Goal: Find specific page/section: Find specific page/section

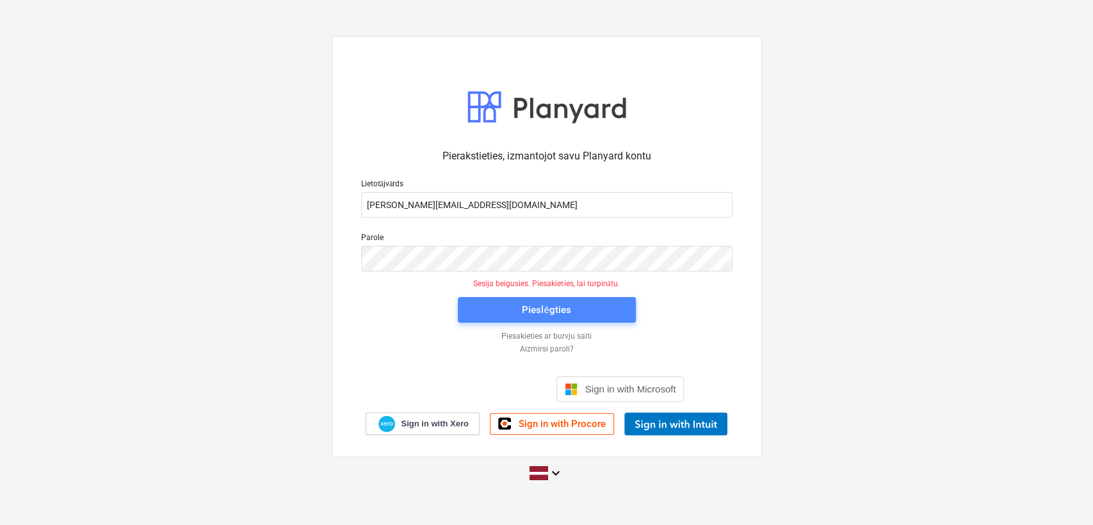
click at [546, 311] on div "Pieslēgties" at bounding box center [546, 310] width 49 height 17
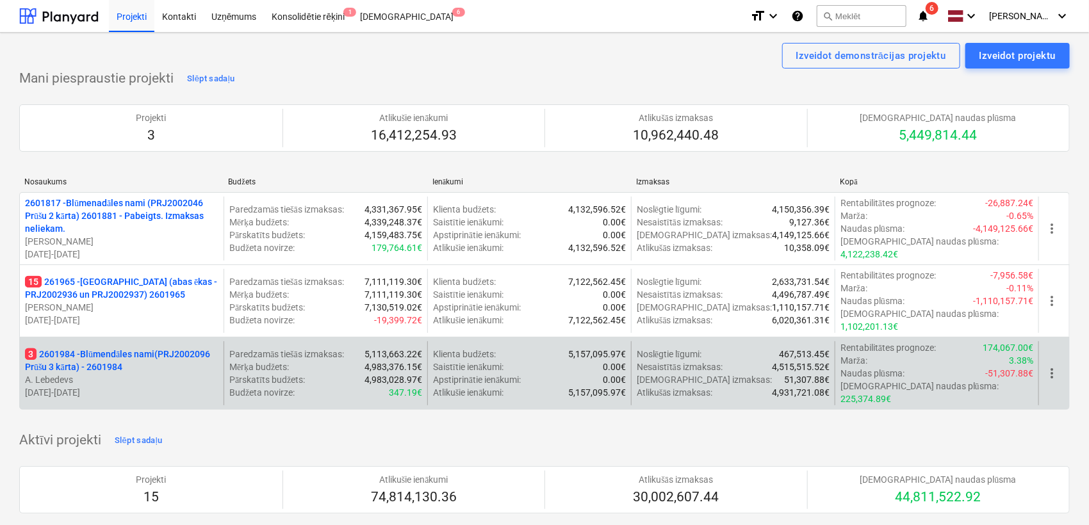
click at [133, 348] on p "3 2601984 - Blūmendāles nami(PRJ2002096 Prūšu 3 kārta) - 2601984" at bounding box center [121, 361] width 193 height 26
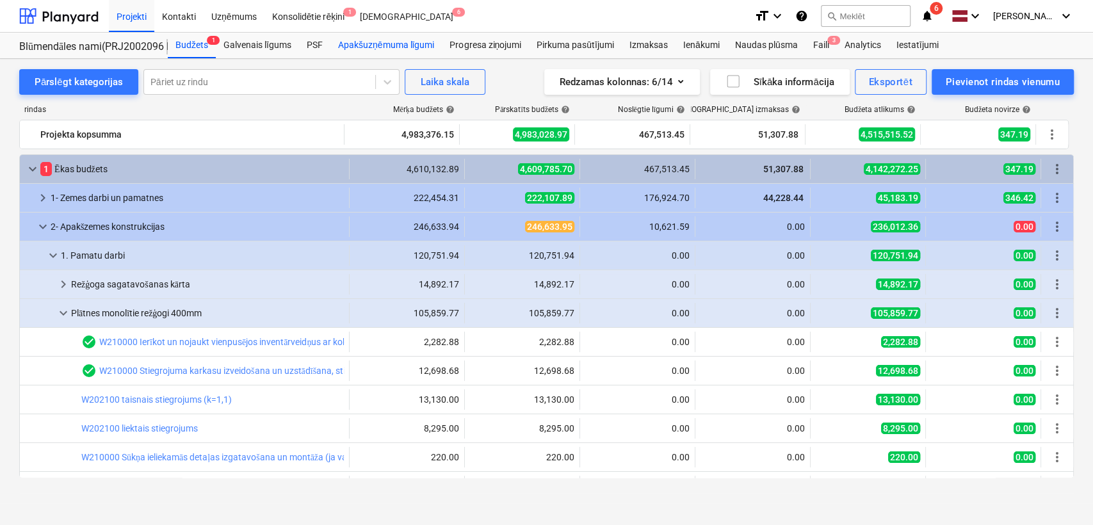
click at [371, 43] on div "Apakšuzņēmuma līgumi" at bounding box center [386, 46] width 111 height 26
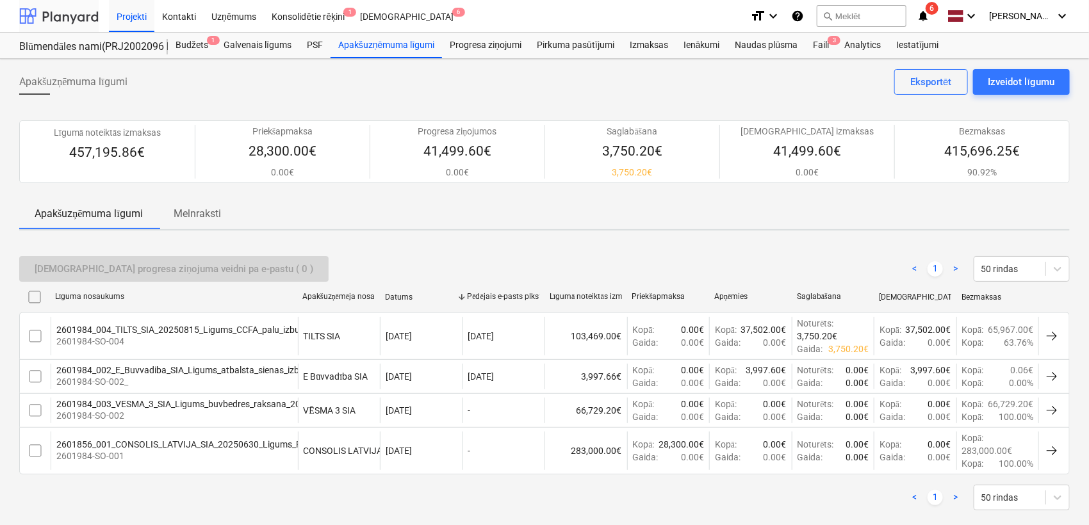
click at [72, 15] on div at bounding box center [58, 16] width 79 height 32
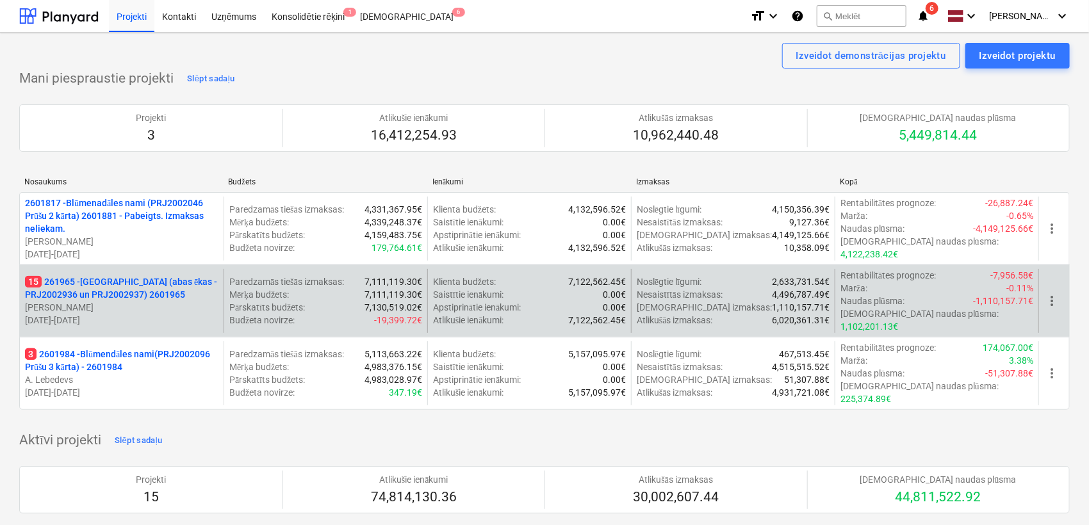
click at [147, 284] on p "15 261965 - [GEOGRAPHIC_DATA] (abas ēkas - PRJ2002936 un PRJ2002937) 2601965" at bounding box center [121, 288] width 193 height 26
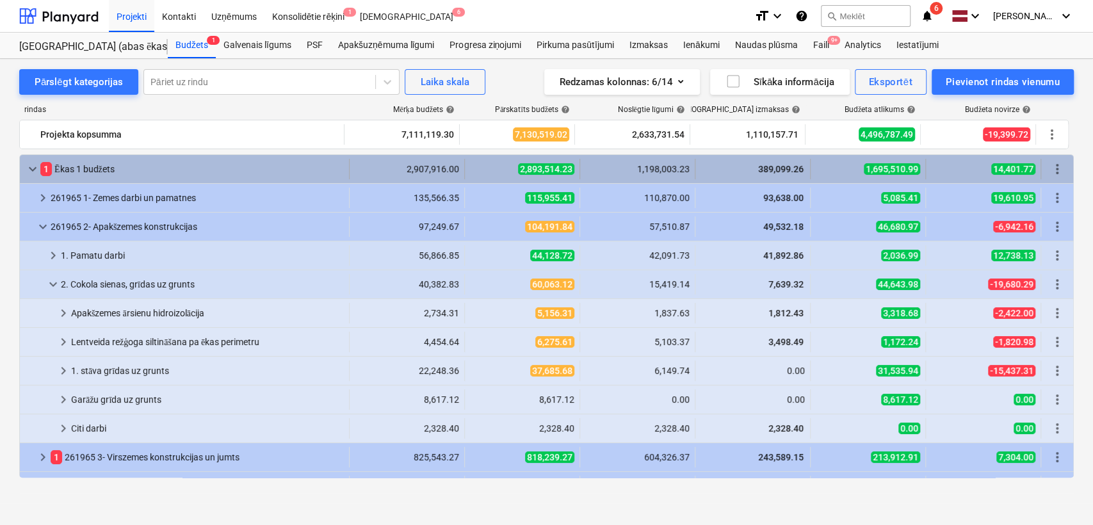
click at [34, 162] on span "keyboard_arrow_down" at bounding box center [32, 168] width 15 height 15
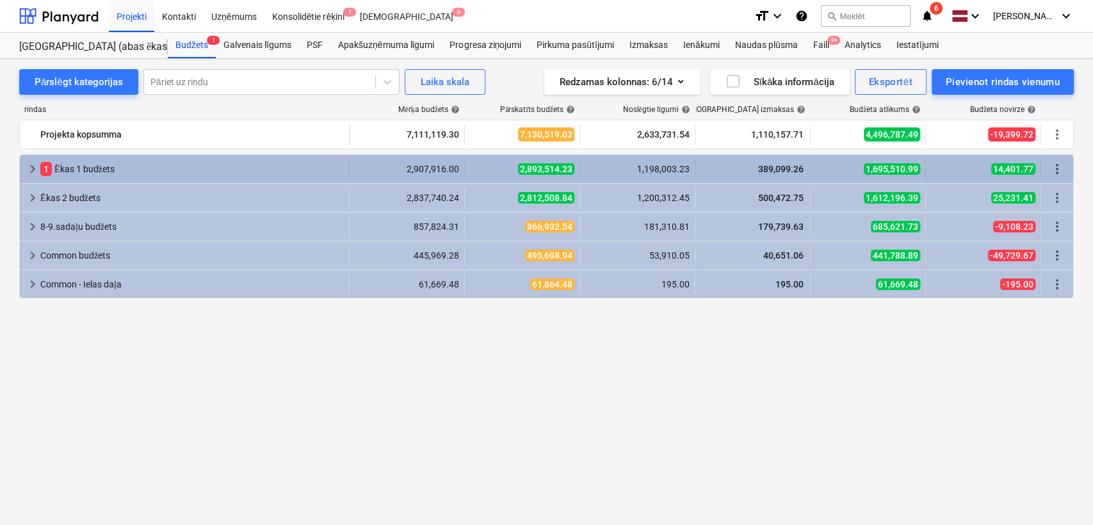
click at [34, 166] on span "keyboard_arrow_right" at bounding box center [32, 168] width 15 height 15
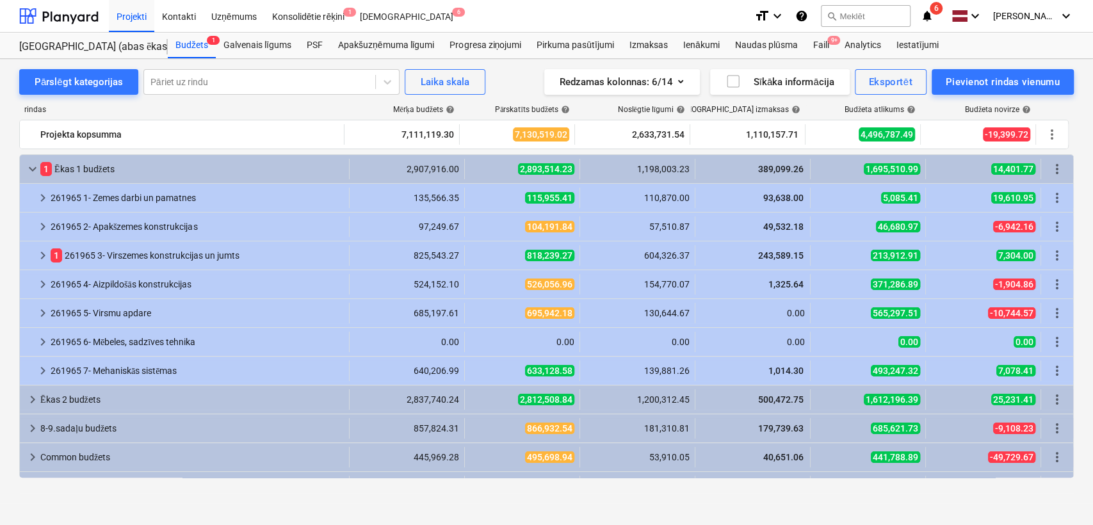
click at [34, 166] on span "keyboard_arrow_down" at bounding box center [32, 168] width 15 height 15
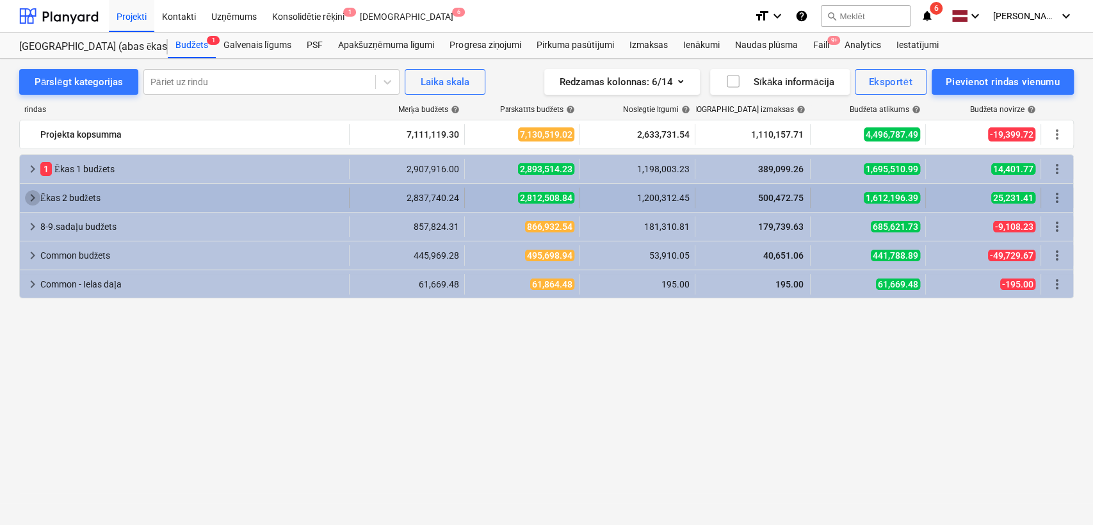
click at [29, 198] on span "keyboard_arrow_right" at bounding box center [32, 197] width 15 height 15
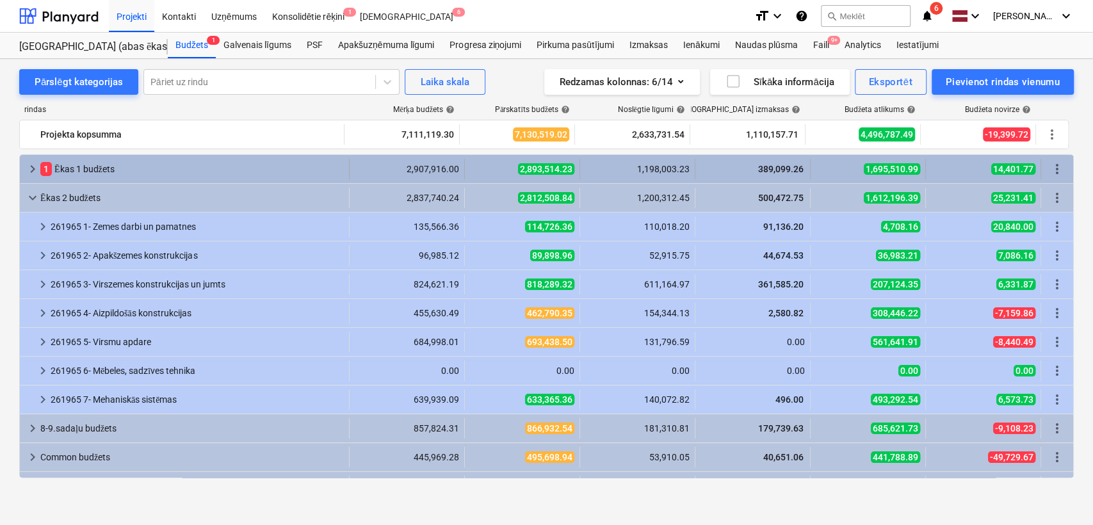
click at [29, 163] on span "keyboard_arrow_right" at bounding box center [32, 168] width 15 height 15
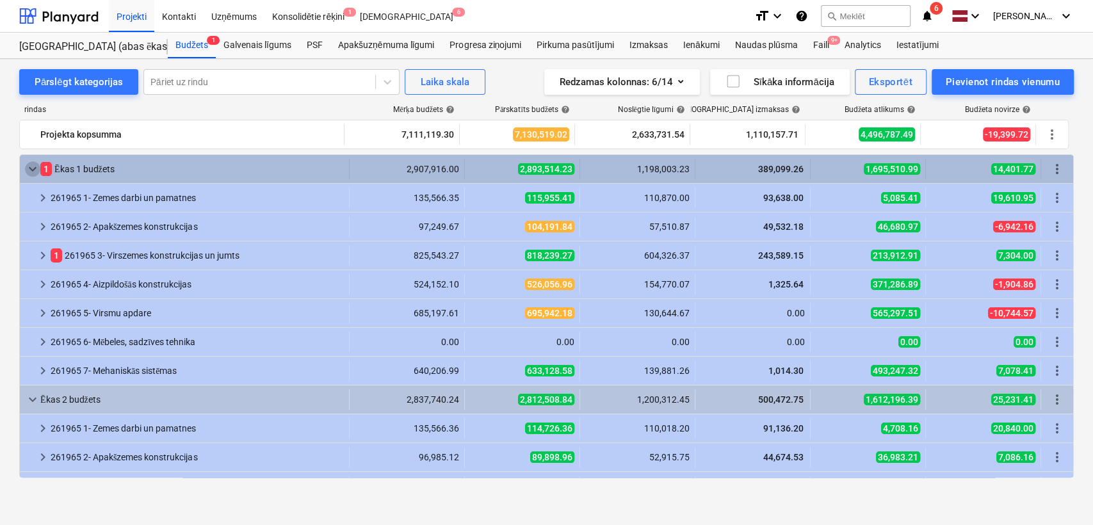
click at [29, 170] on span "keyboard_arrow_down" at bounding box center [32, 168] width 15 height 15
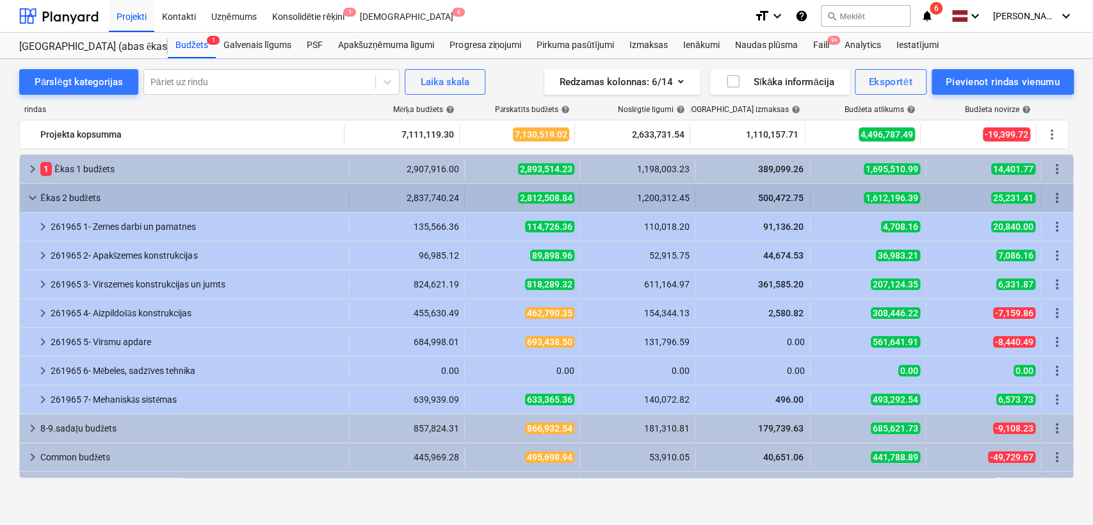
click at [30, 193] on span "keyboard_arrow_down" at bounding box center [32, 197] width 15 height 15
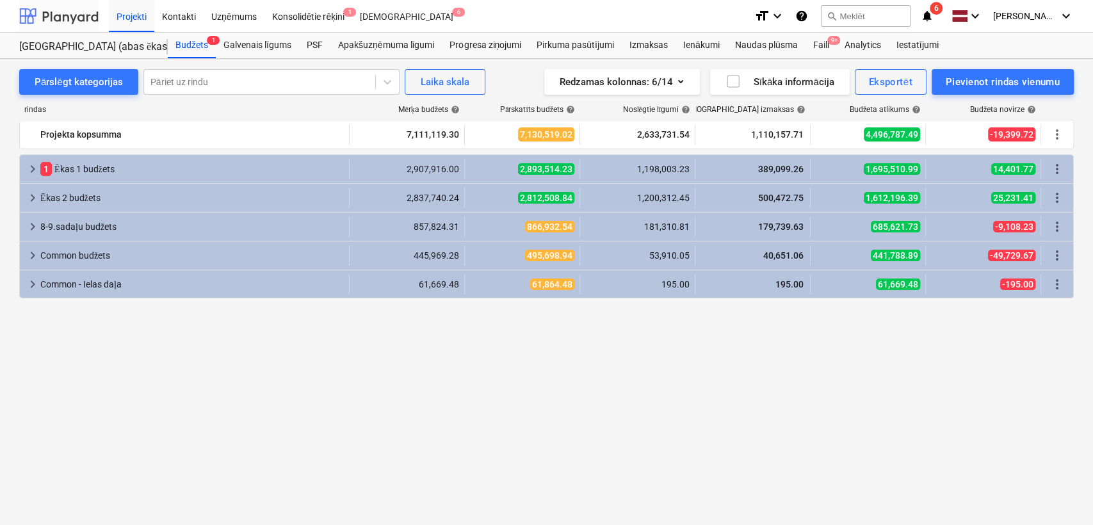
click at [62, 20] on div at bounding box center [58, 16] width 79 height 32
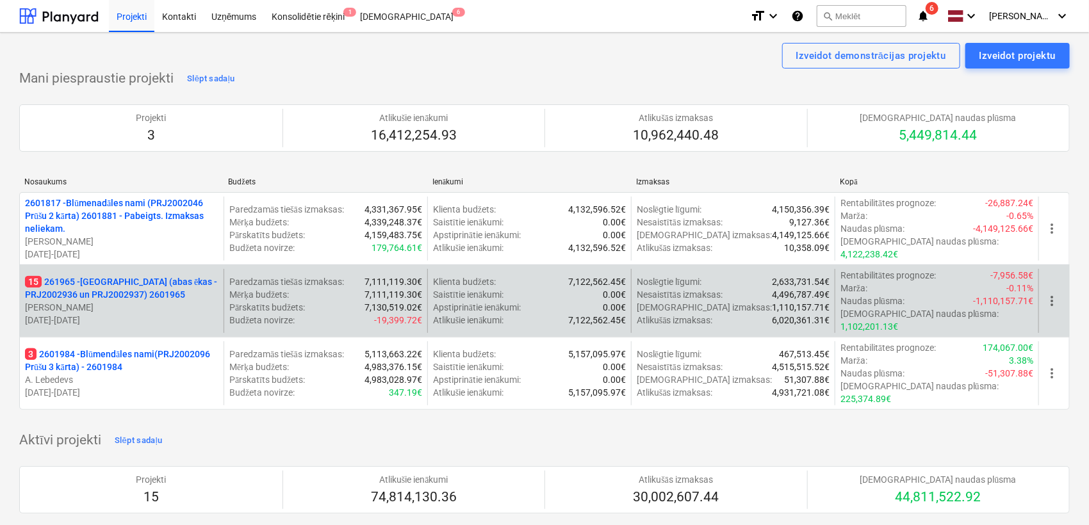
click at [163, 275] on p "15 261965 - [GEOGRAPHIC_DATA] (abas ēkas - PRJ2002936 un PRJ2002937) 2601965" at bounding box center [121, 288] width 193 height 26
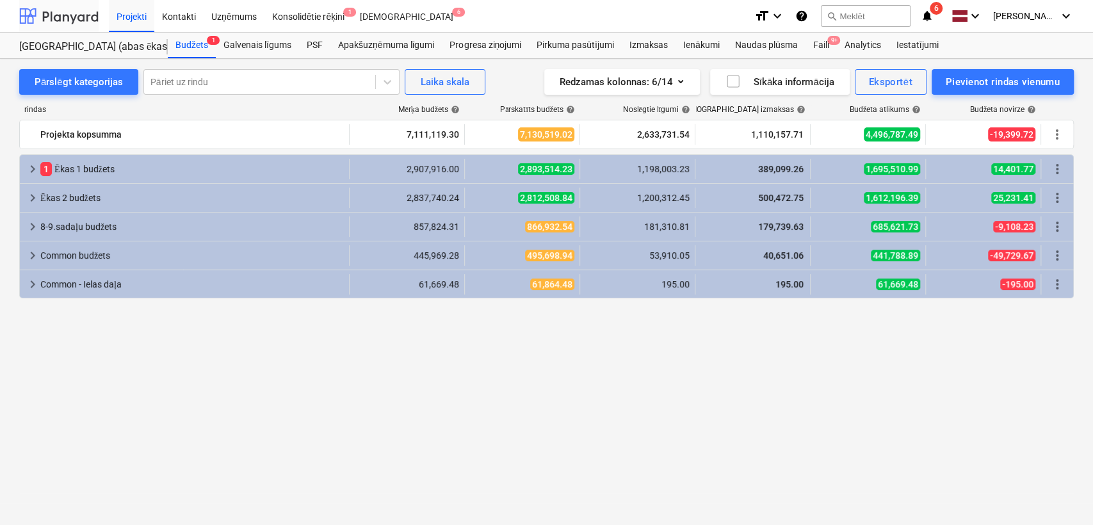
click at [78, 19] on div at bounding box center [58, 16] width 79 height 32
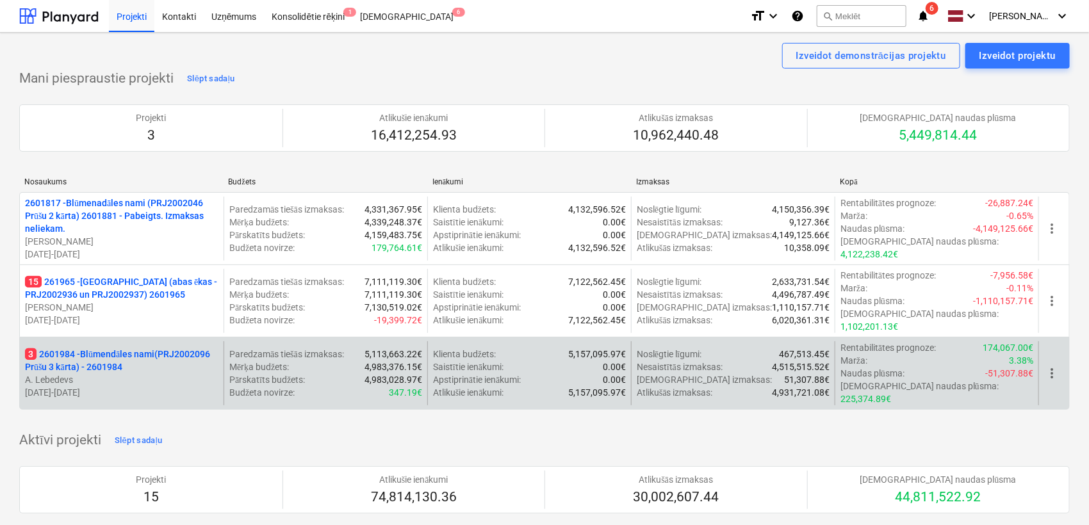
click at [124, 348] on p "3 2601984 - Blūmendāles nami(PRJ2002096 Prūšu 3 kārta) - 2601984" at bounding box center [121, 361] width 193 height 26
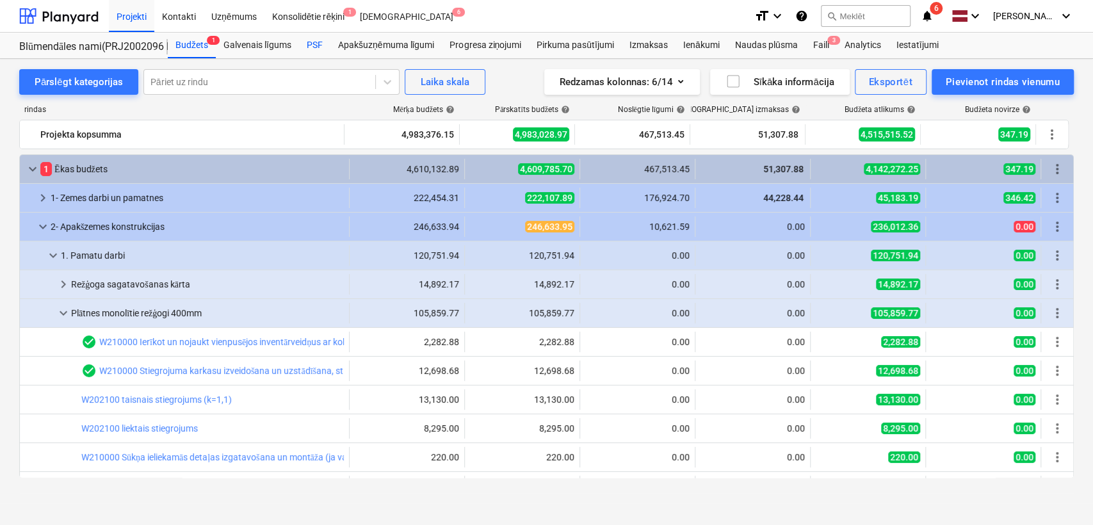
click at [314, 42] on div "PSF" at bounding box center [314, 46] width 31 height 26
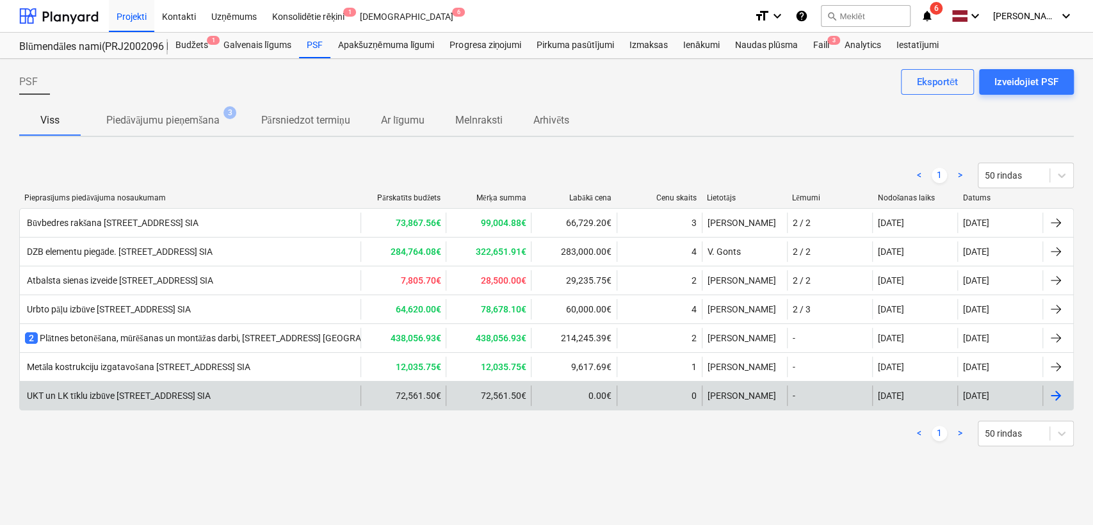
click at [211, 391] on div "UKT un LK tīklu izbūve [STREET_ADDRESS] SIA" at bounding box center [118, 396] width 186 height 11
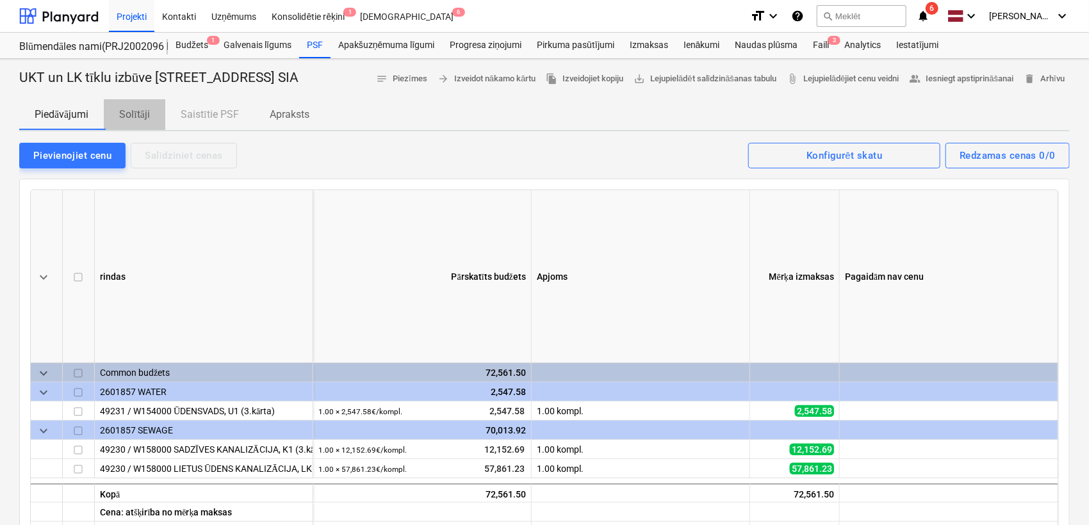
click at [145, 110] on p "Solītāji" at bounding box center [134, 114] width 31 height 15
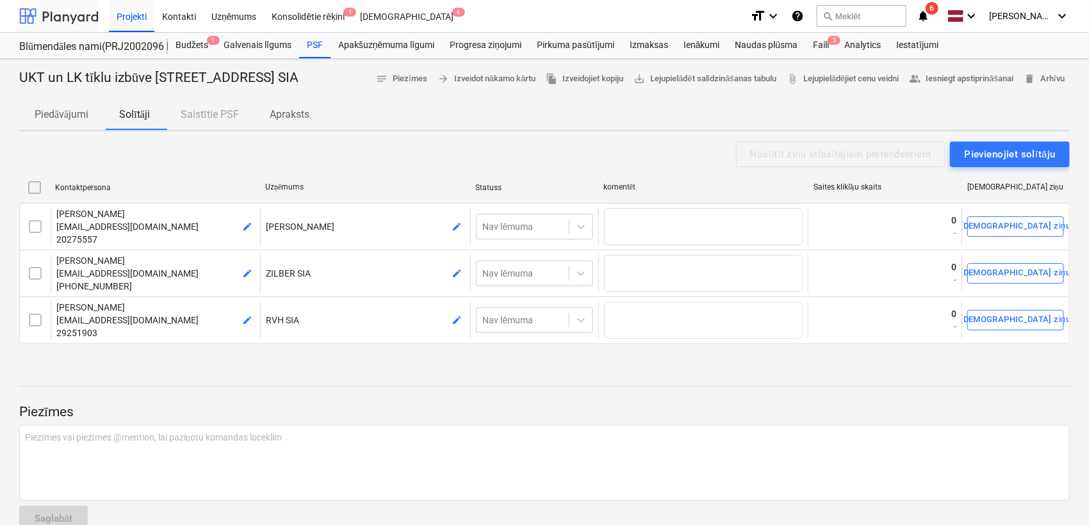
click at [66, 24] on div at bounding box center [58, 16] width 79 height 32
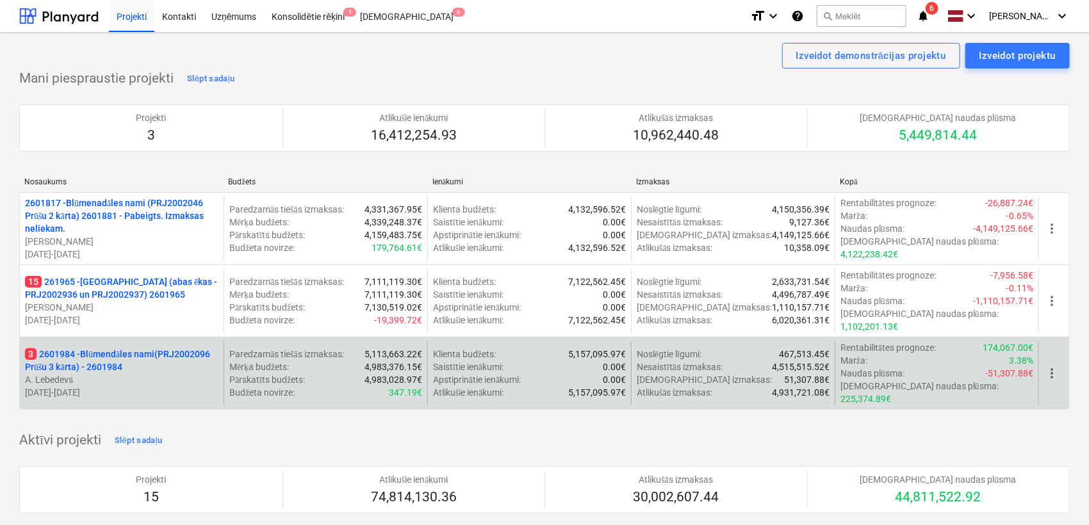
click at [142, 348] on p "3 2601984 - Blūmendāles nami(PRJ2002096 Prūšu 3 kārta) - 2601984" at bounding box center [121, 361] width 193 height 26
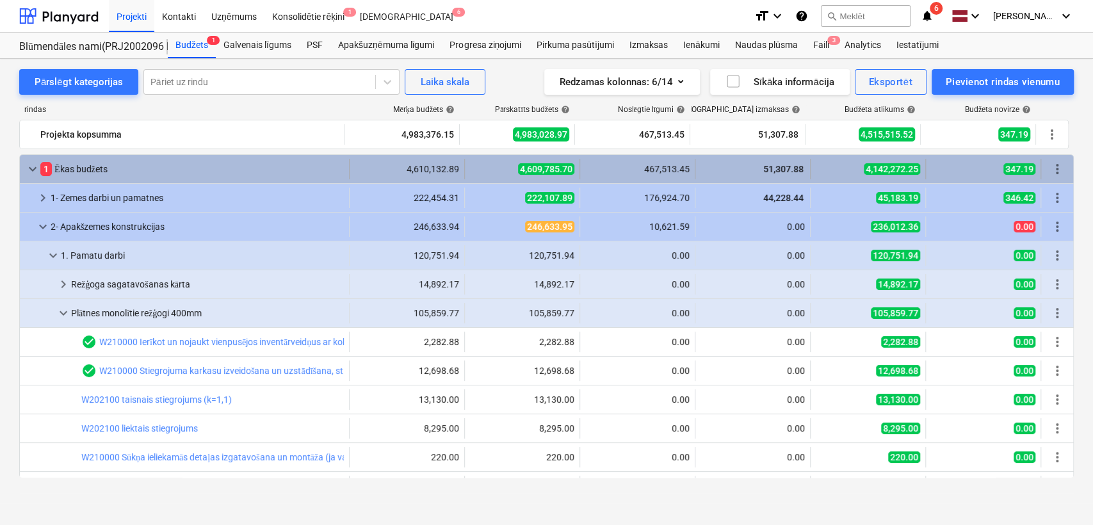
click at [28, 164] on span "keyboard_arrow_down" at bounding box center [32, 168] width 15 height 15
